Goal: Information Seeking & Learning: Learn about a topic

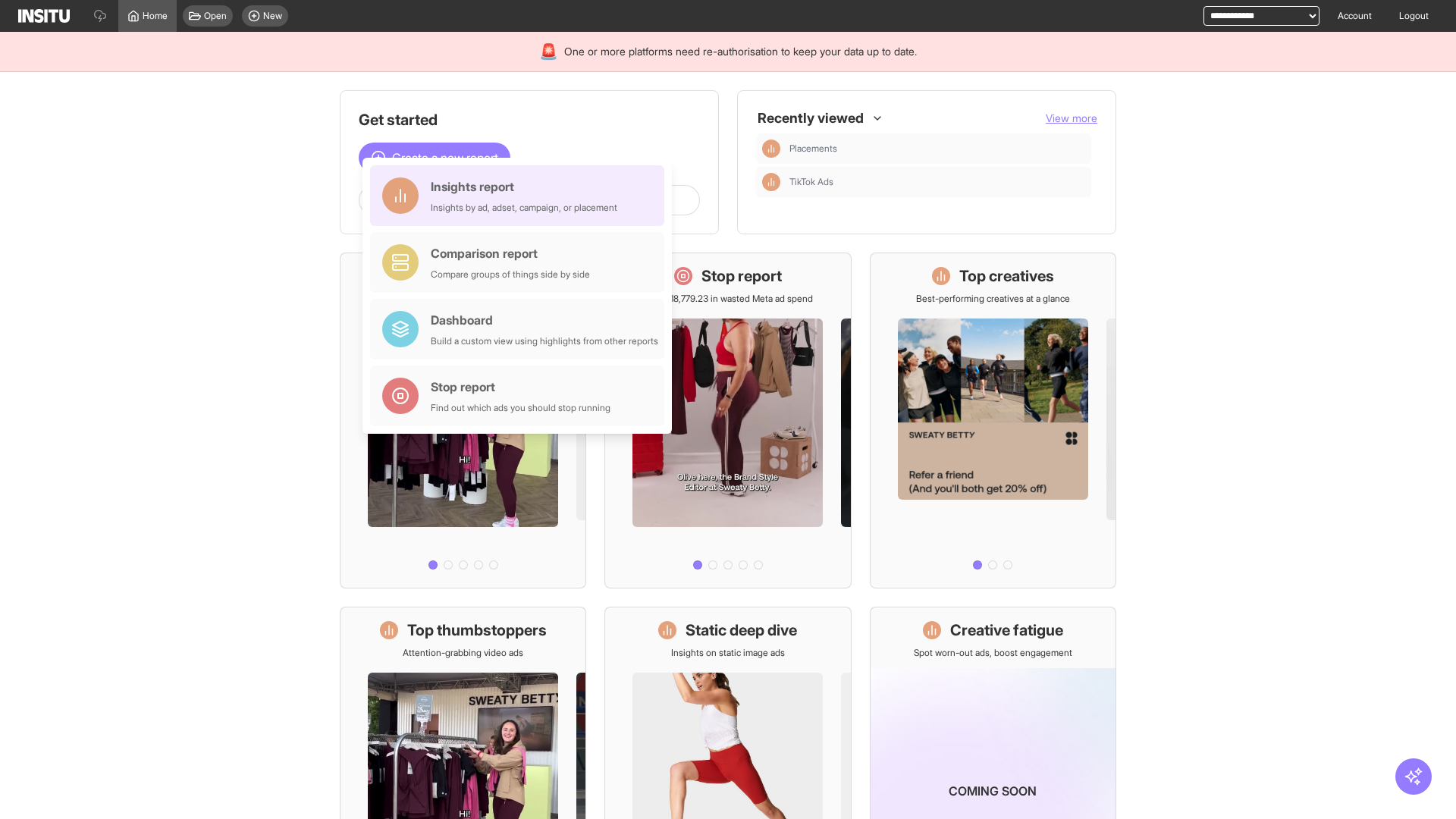
click at [521, 196] on div "Insights report Insights by ad, adset, campaign, or placement" at bounding box center [524, 196] width 187 height 36
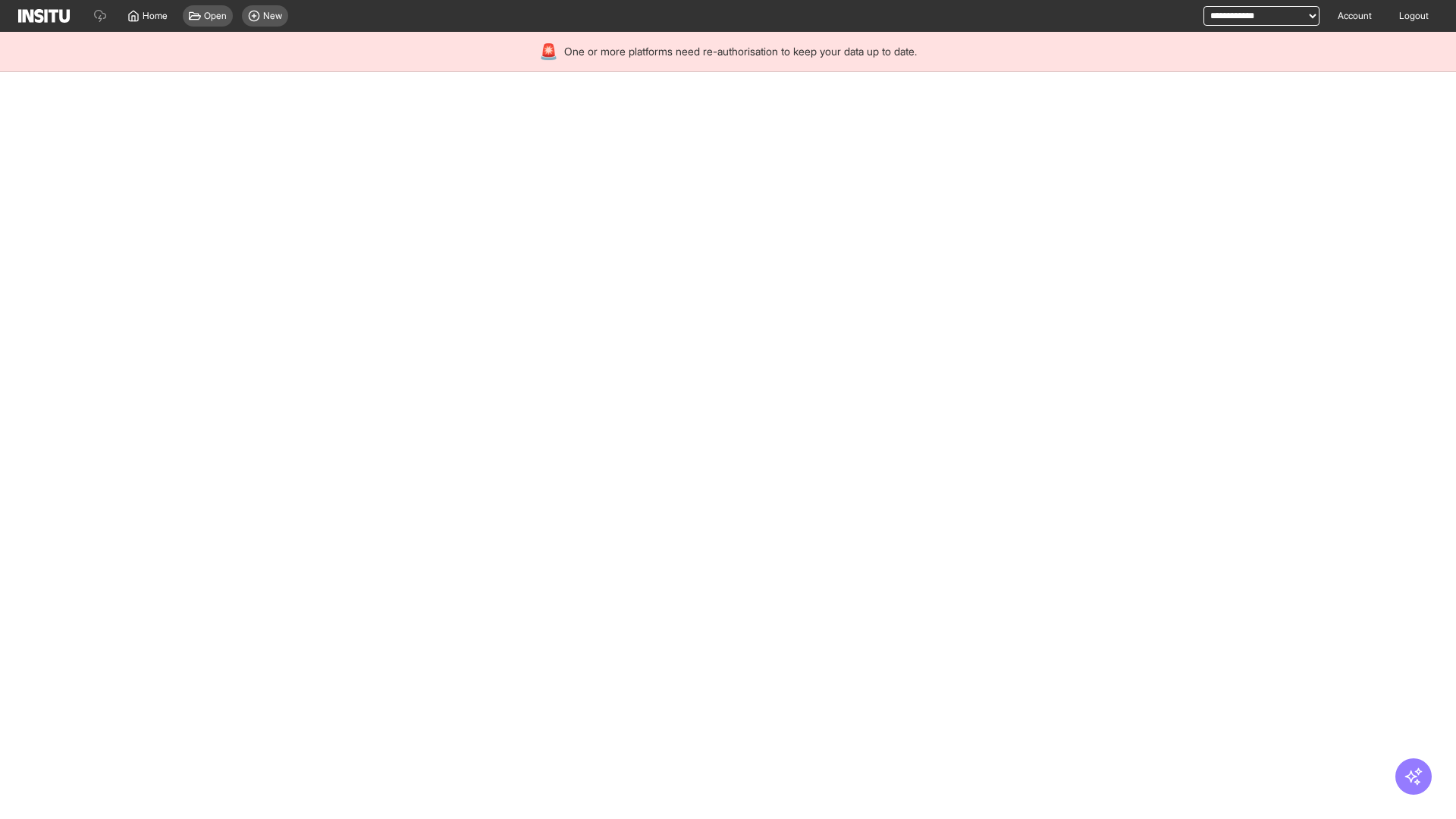
select select "**"
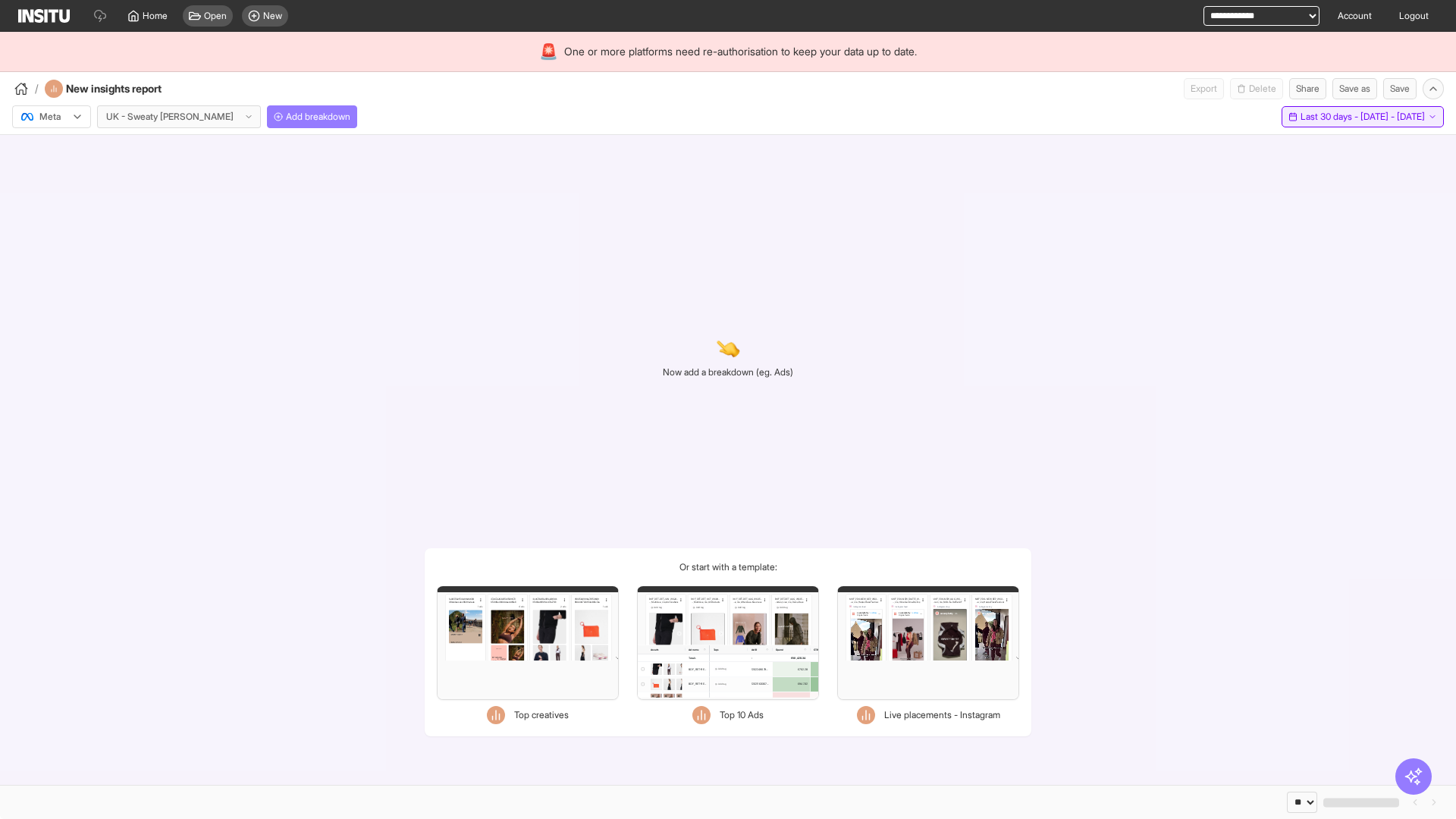
click at [1332, 117] on span "Last 30 days - [DATE] - [DATE]" at bounding box center [1363, 117] width 124 height 12
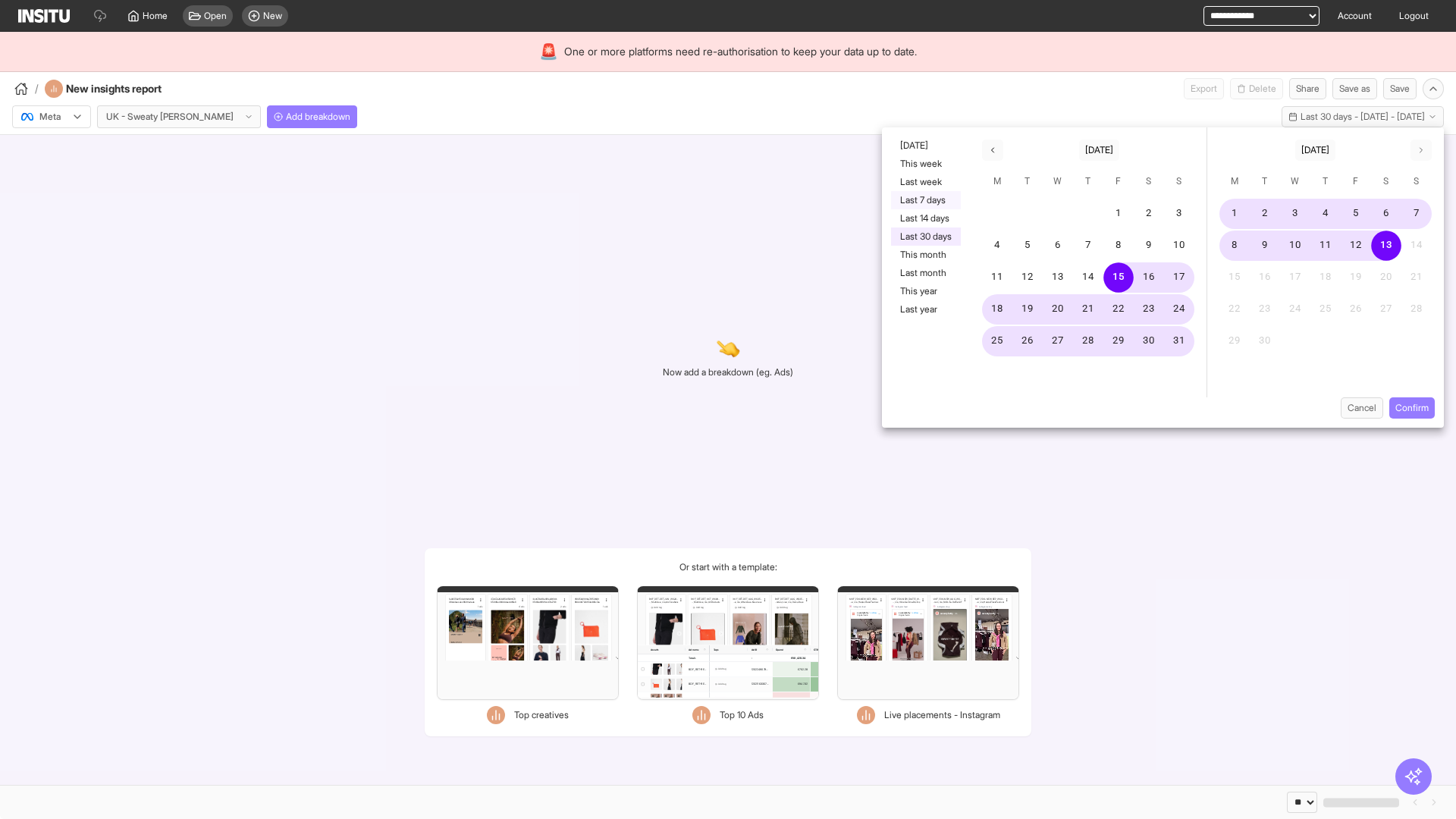
click at [924, 200] on button "Last 7 days" at bounding box center [926, 200] width 70 height 18
